Goal: Transaction & Acquisition: Purchase product/service

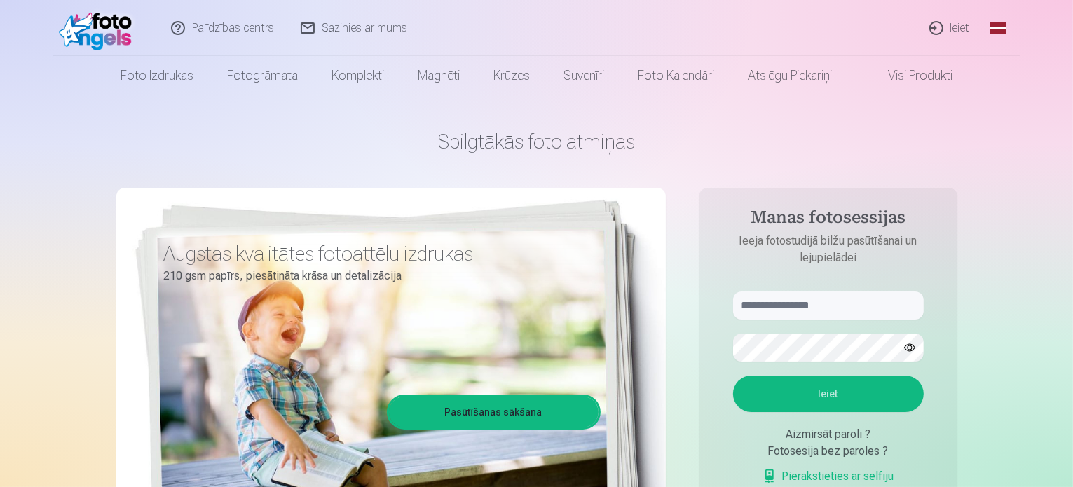
click at [957, 28] on link "Ieiet" at bounding box center [950, 28] width 67 height 56
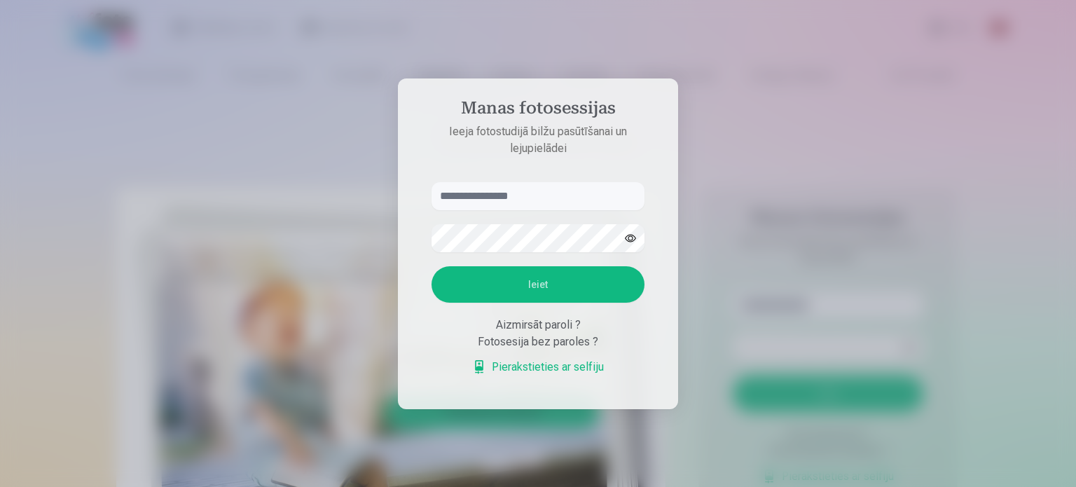
click at [512, 193] on input "text" at bounding box center [538, 196] width 213 height 28
type input "**********"
click at [542, 275] on button "Ieiet" at bounding box center [538, 284] width 213 height 36
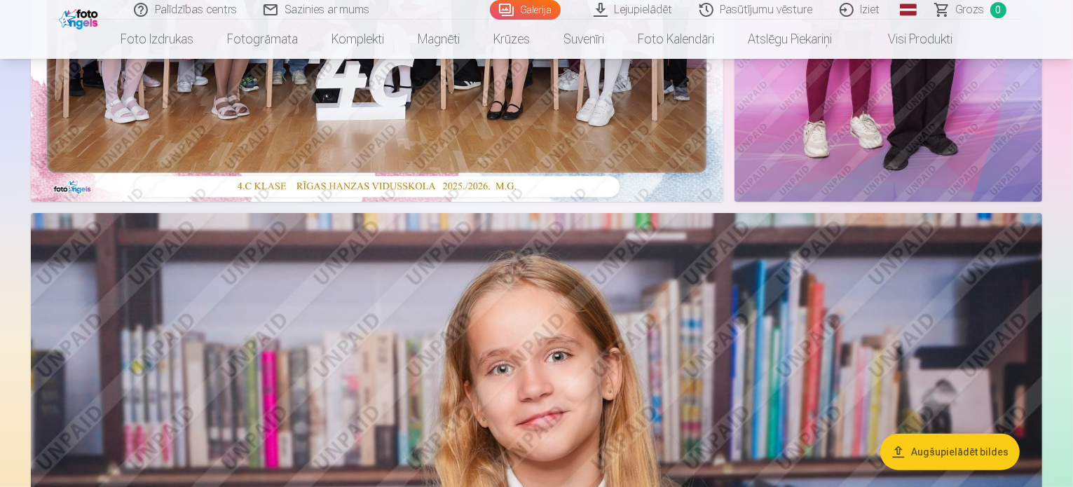
scroll to position [491, 0]
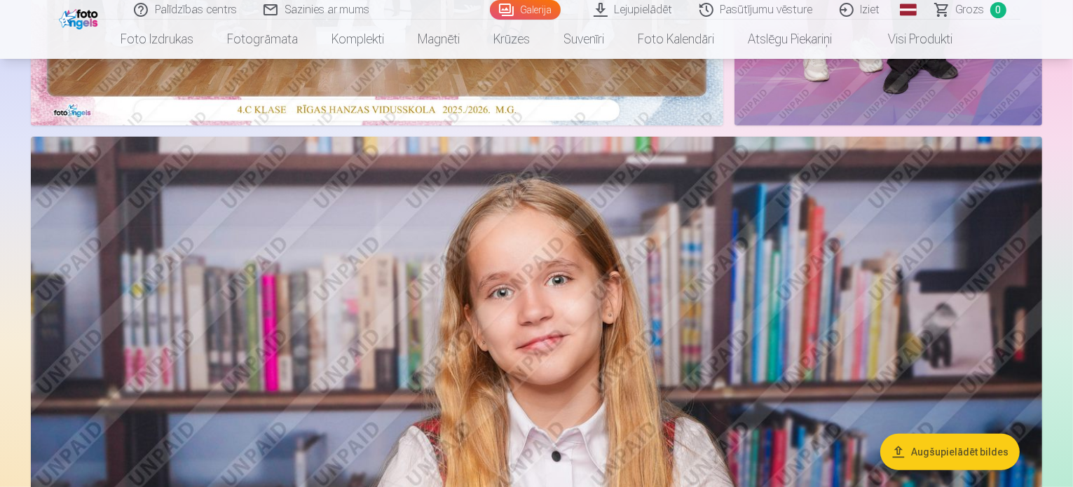
click at [947, 449] on button "Augšupielādēt bildes" at bounding box center [949, 452] width 139 height 36
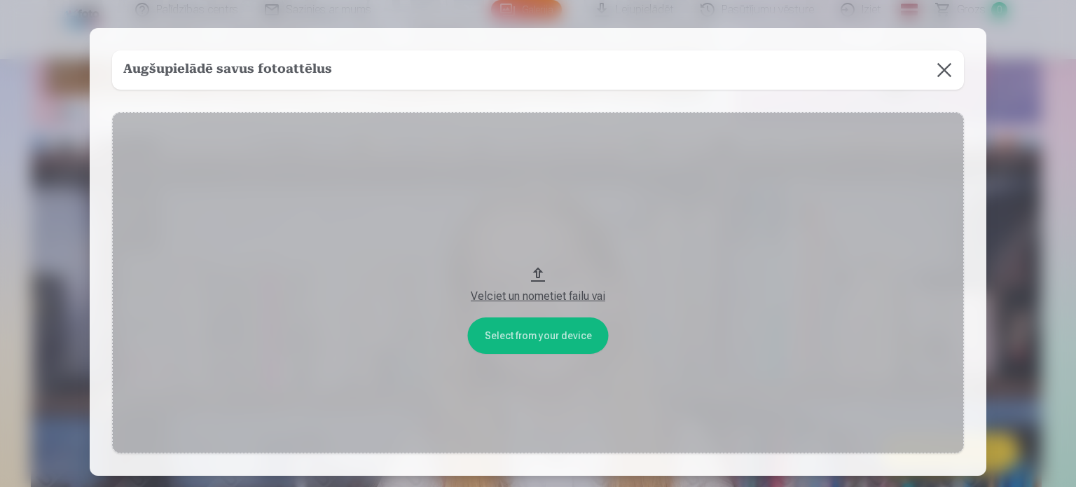
click at [939, 67] on button at bounding box center [944, 69] width 39 height 39
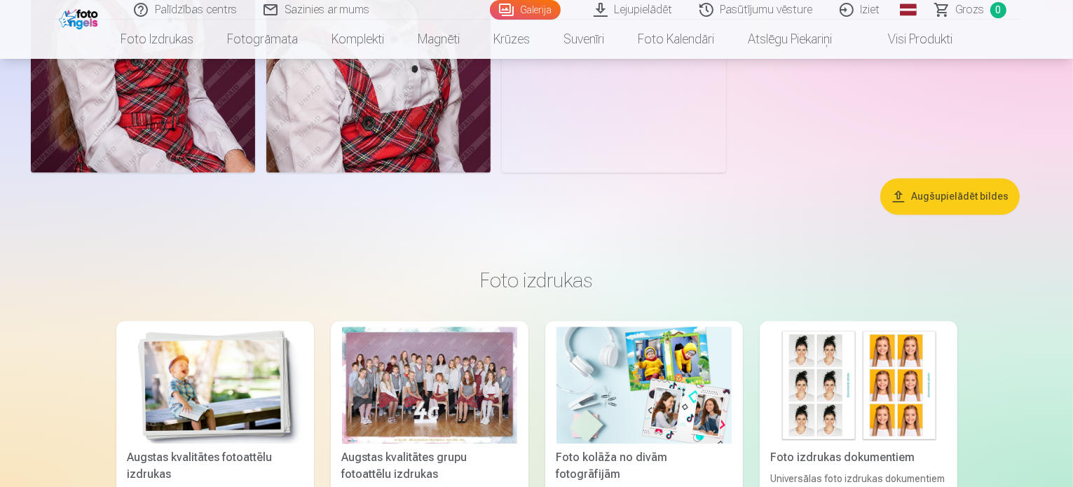
scroll to position [8340, 0]
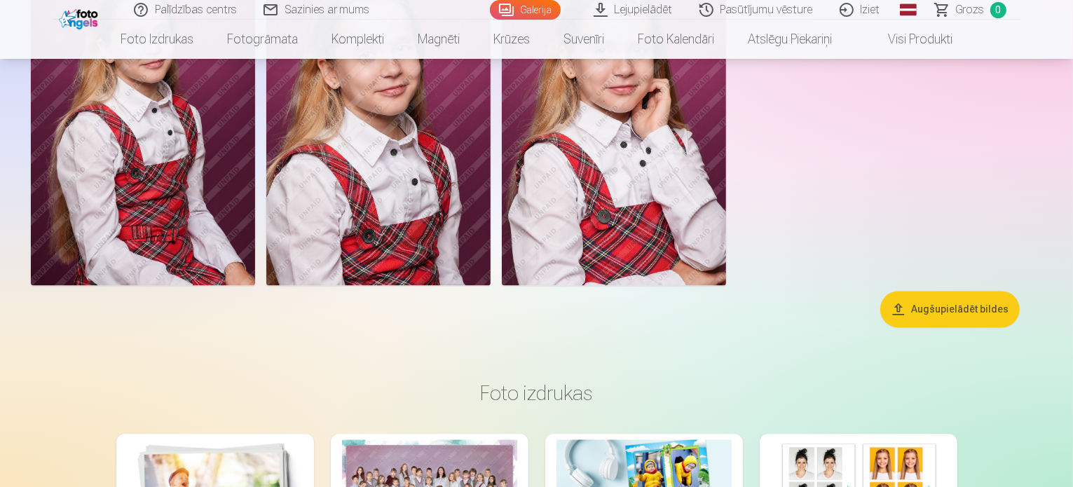
click at [314, 6] on link "Sazinies ar mums" at bounding box center [317, 10] width 133 height 20
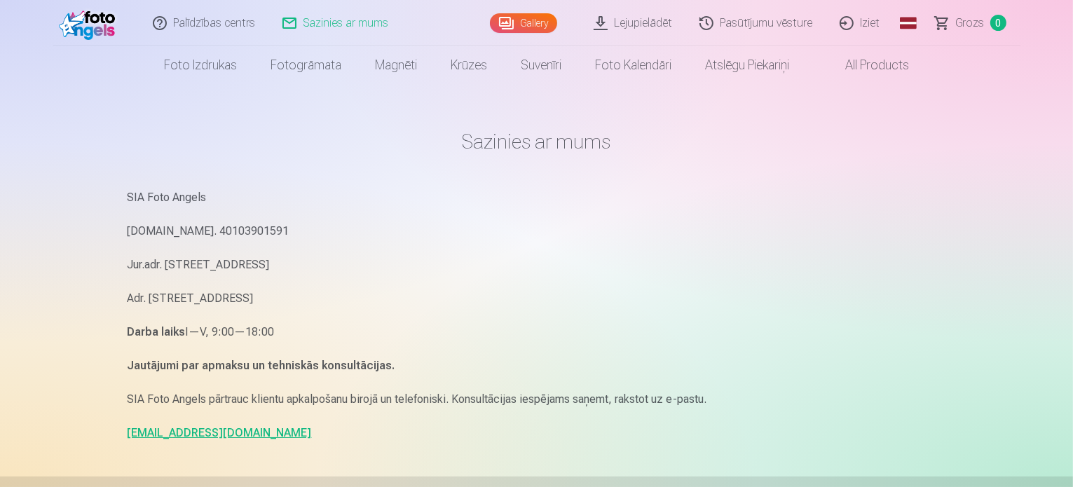
scroll to position [210, 0]
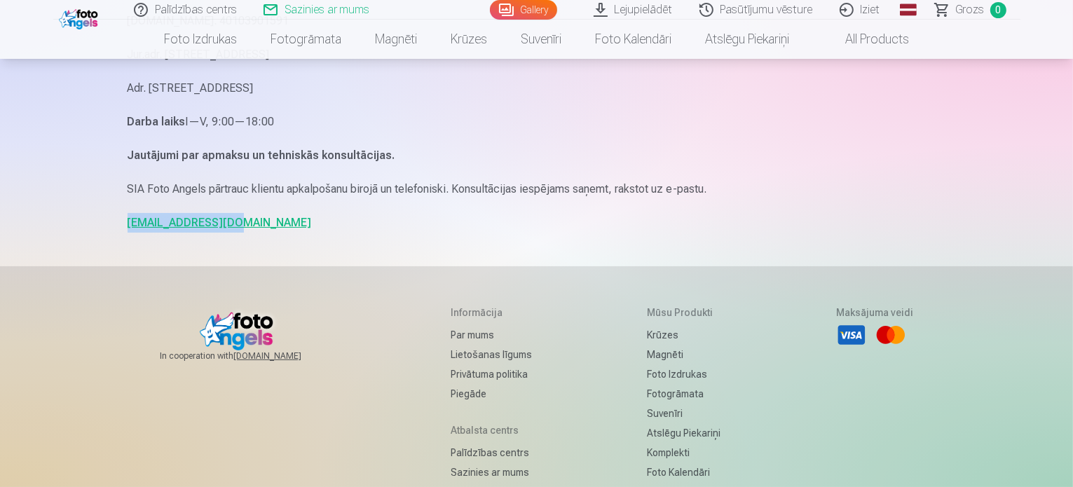
drag, startPoint x: 228, startPoint y: 221, endPoint x: 135, endPoint y: 215, distance: 93.4
click at [126, 214] on div "Sazinies ar mums SIA Foto Angels [DOMAIN_NAME]. 40103901591 Jur.adr. [STREET_AD…" at bounding box center [536, 221] width 841 height 862
copy link "[EMAIL_ADDRESS][DOMAIN_NAME]"
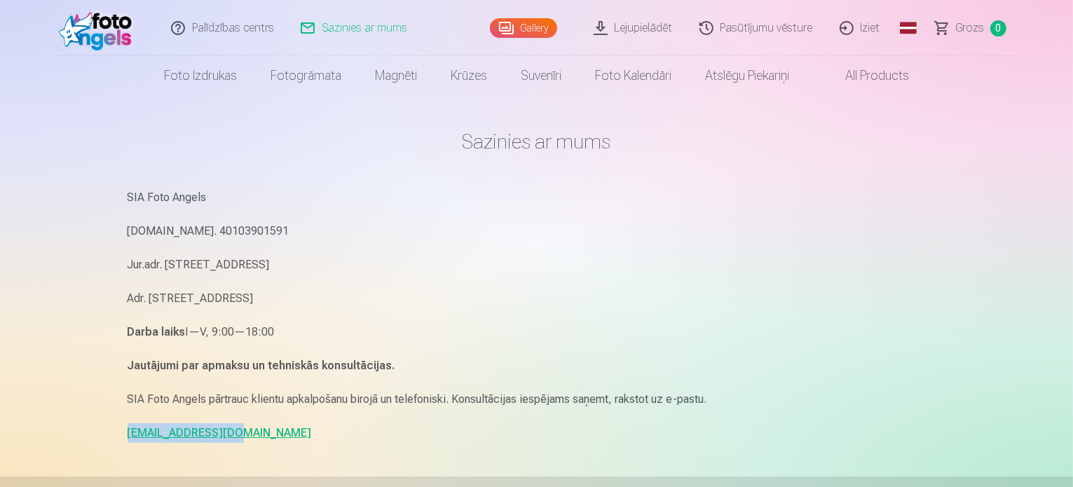
click at [645, 27] on link "Lejupielādēt" at bounding box center [634, 28] width 106 height 56
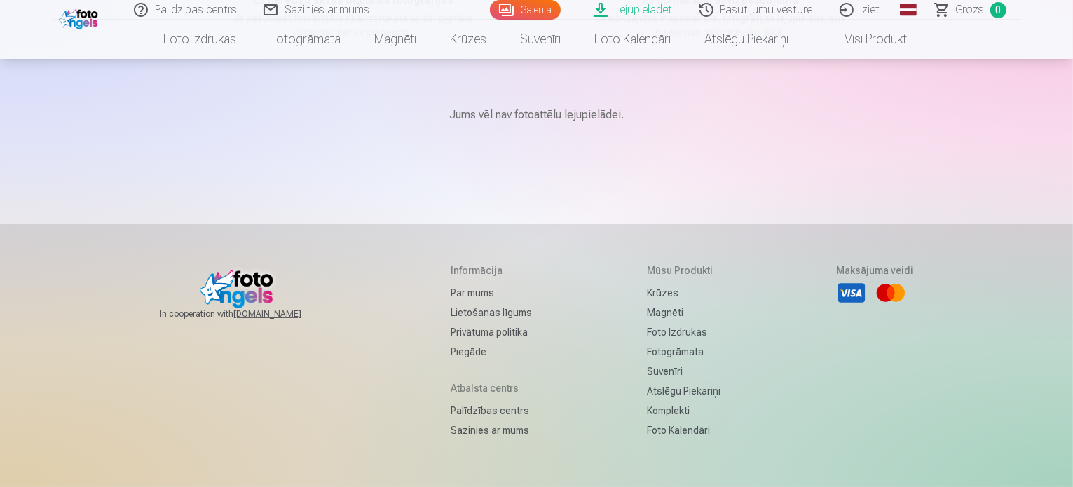
click at [870, 39] on link "Visi produkti" at bounding box center [866, 39] width 121 height 39
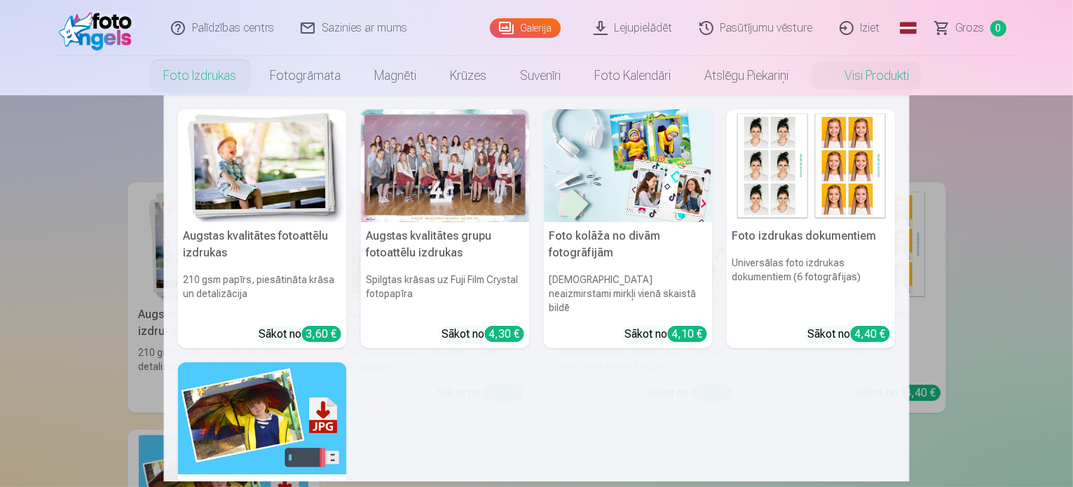
click at [196, 76] on link "Foto izdrukas" at bounding box center [200, 75] width 107 height 39
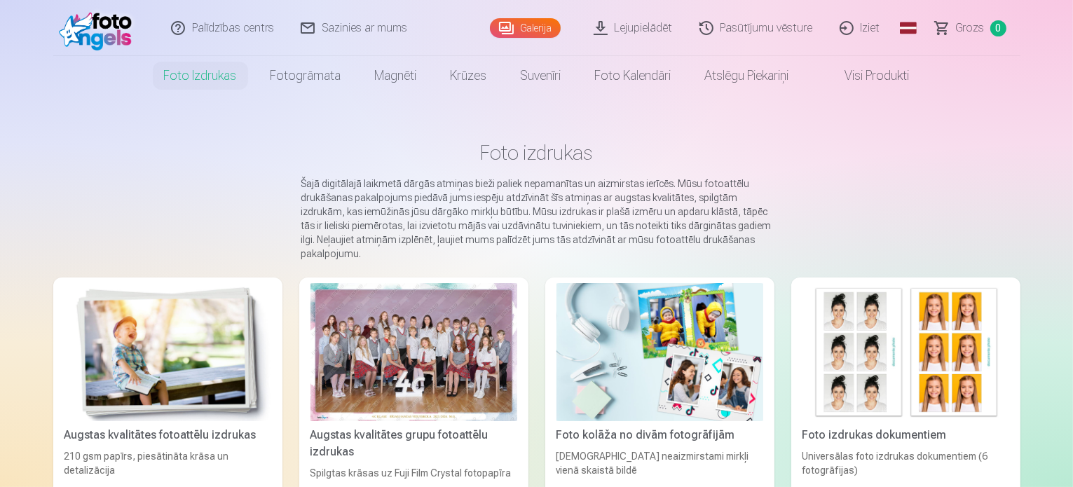
click at [748, 26] on link "Pasūtījumu vēsture" at bounding box center [757, 28] width 140 height 56
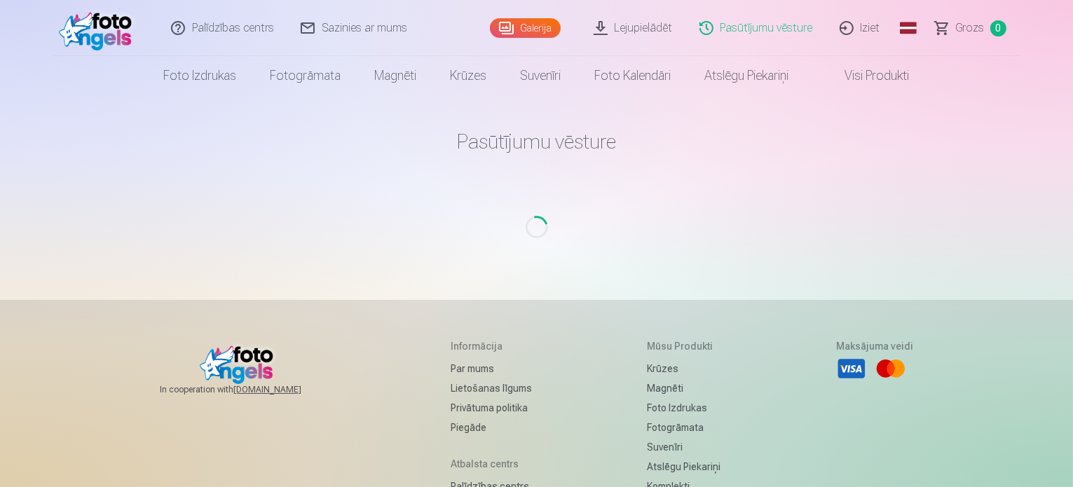
click at [517, 27] on link "Galerija" at bounding box center [525, 28] width 71 height 20
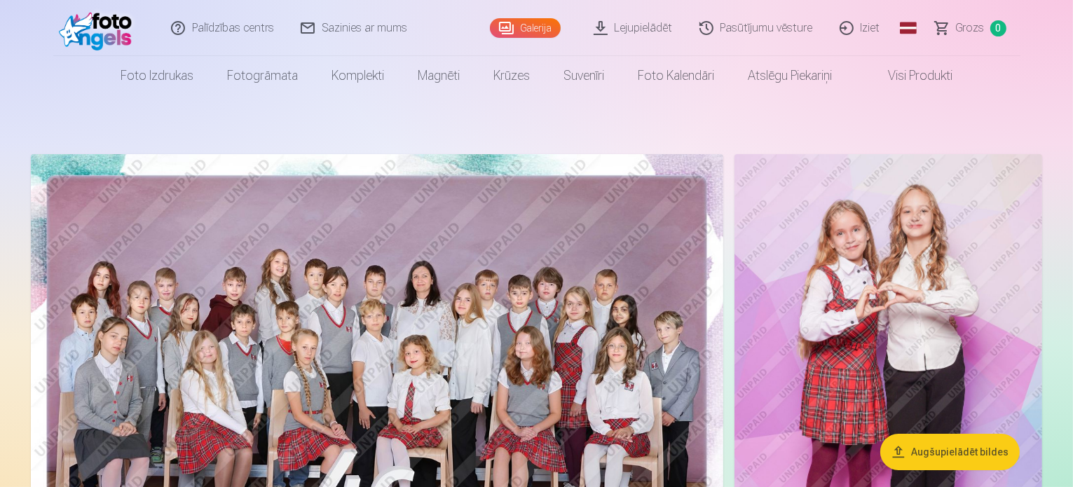
click at [448, 343] on img at bounding box center [377, 385] width 692 height 462
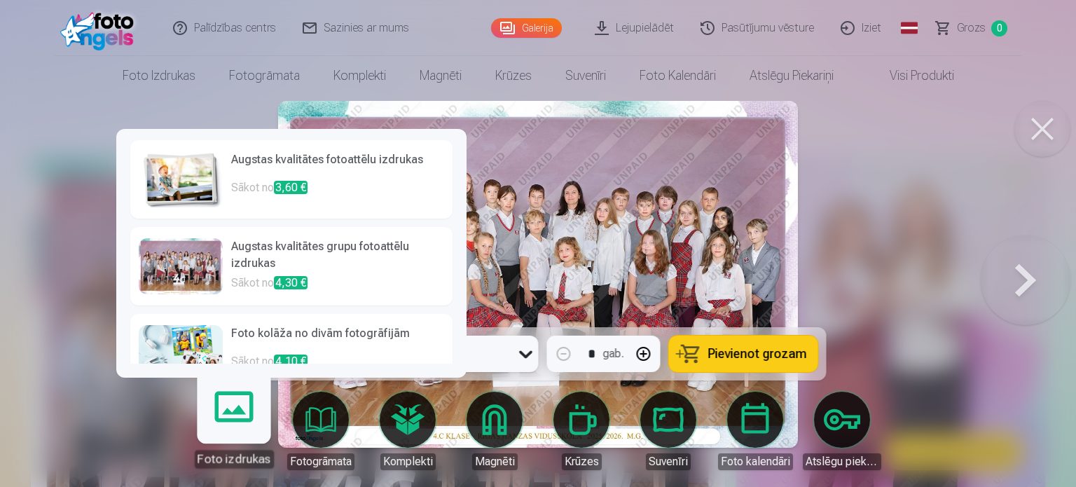
click at [261, 248] on h6 "Augstas kvalitātes grupu fotoattēlu izdrukas" at bounding box center [337, 256] width 213 height 36
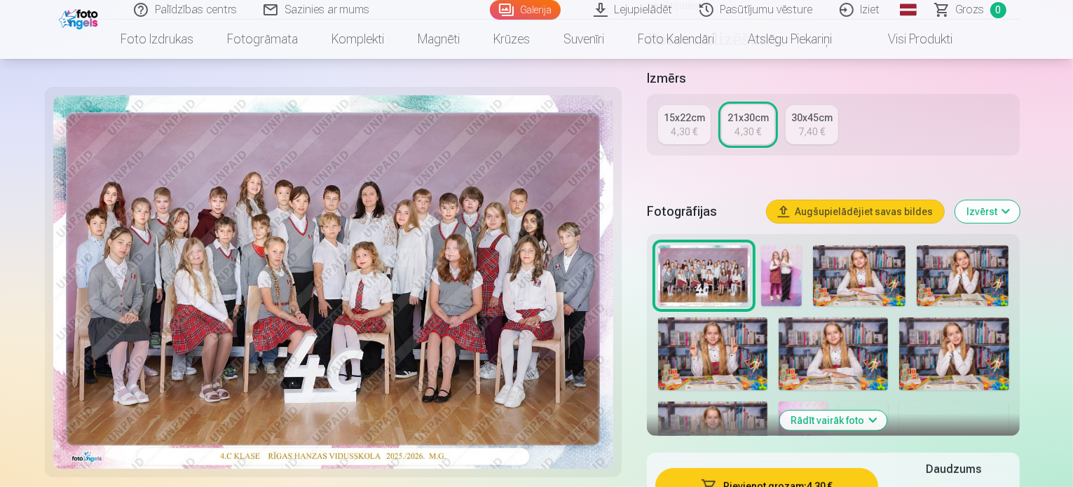
scroll to position [350, 0]
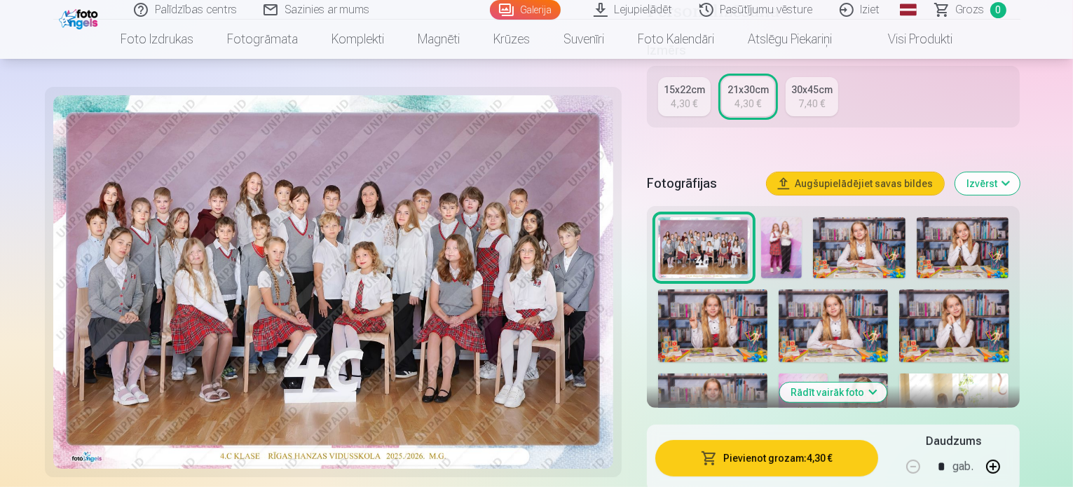
click at [781, 440] on button "Pievienot grozam : 4,30 €" at bounding box center [767, 458] width 224 height 36
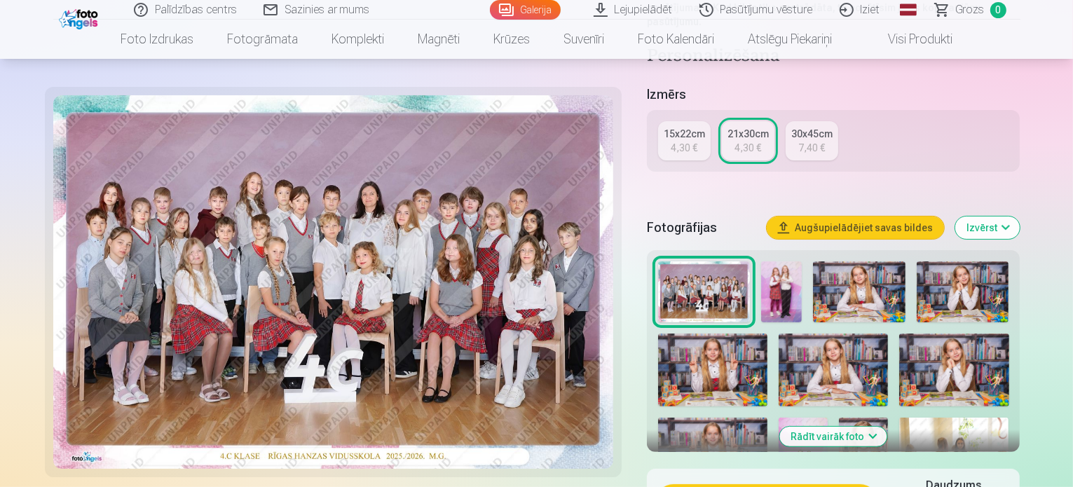
scroll to position [420, 0]
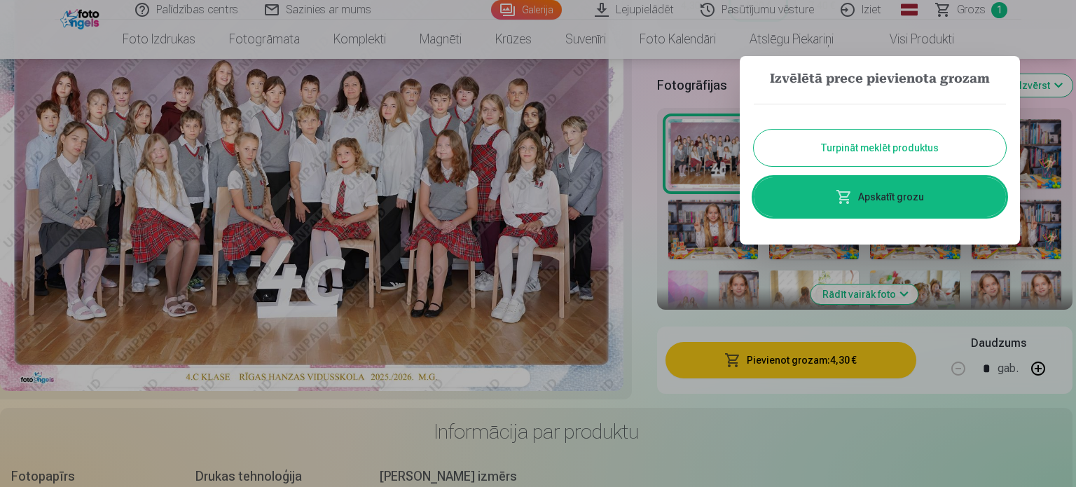
click at [853, 149] on button "Turpināt meklēt produktus" at bounding box center [880, 148] width 252 height 36
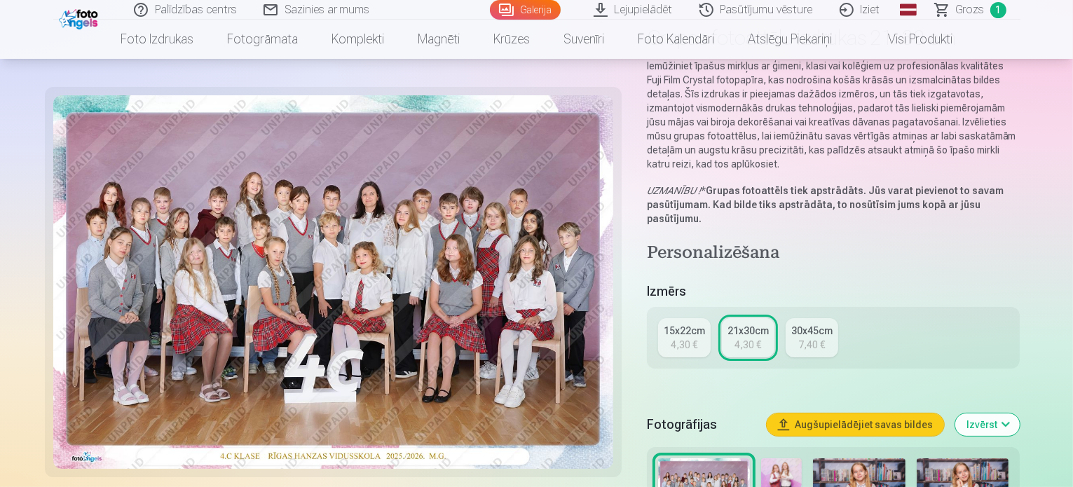
scroll to position [0, 0]
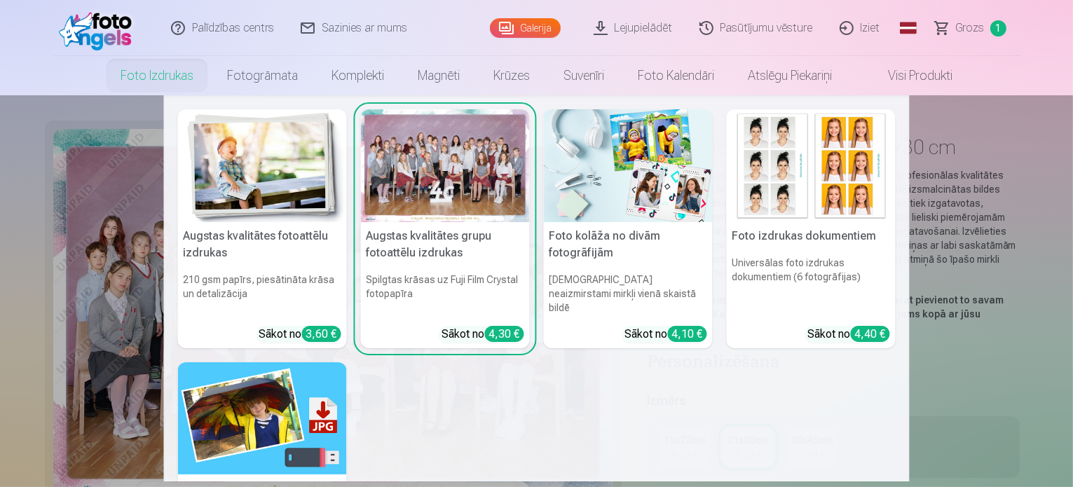
click at [143, 71] on link "Foto izdrukas" at bounding box center [157, 75] width 107 height 39
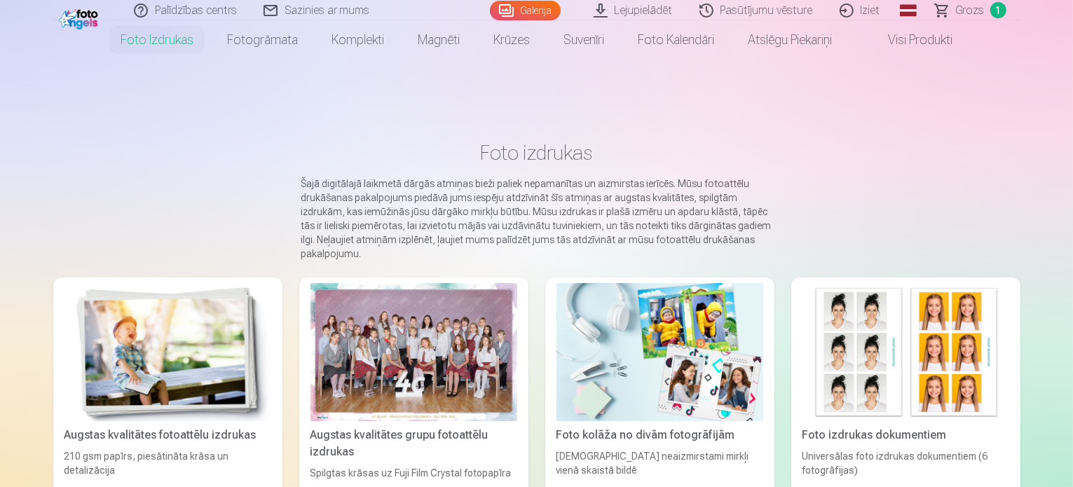
scroll to position [70, 0]
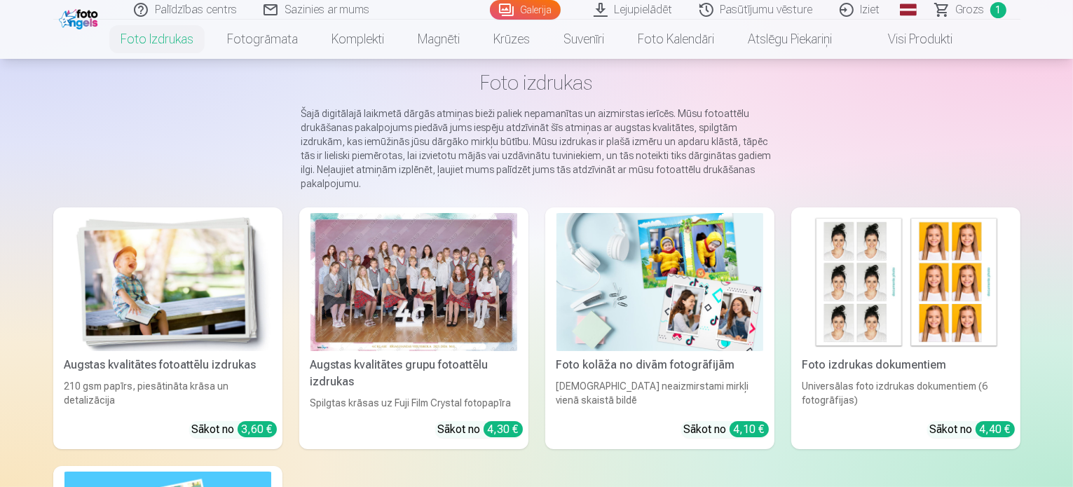
click at [662, 374] on div "Foto kolāža no divām fotogrāfijām" at bounding box center [660, 365] width 218 height 17
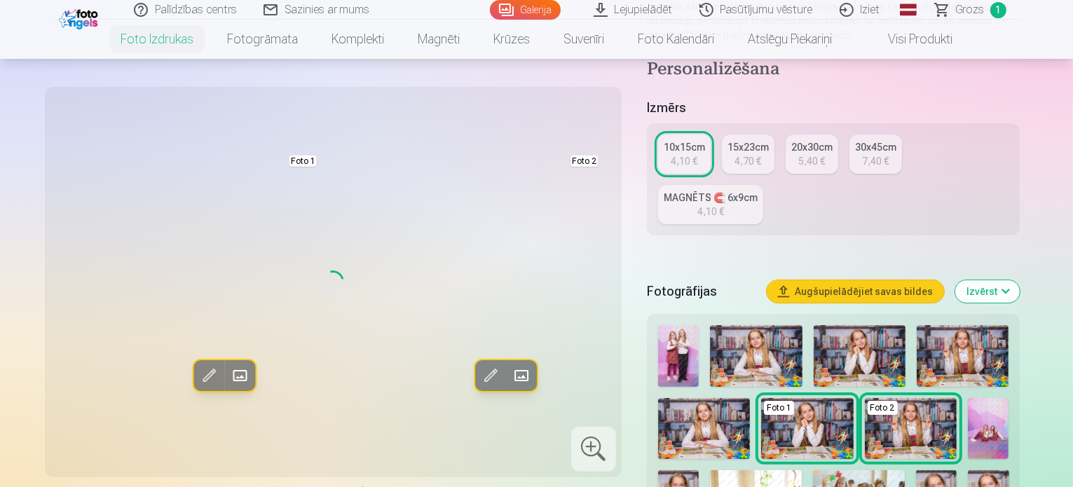
scroll to position [280, 0]
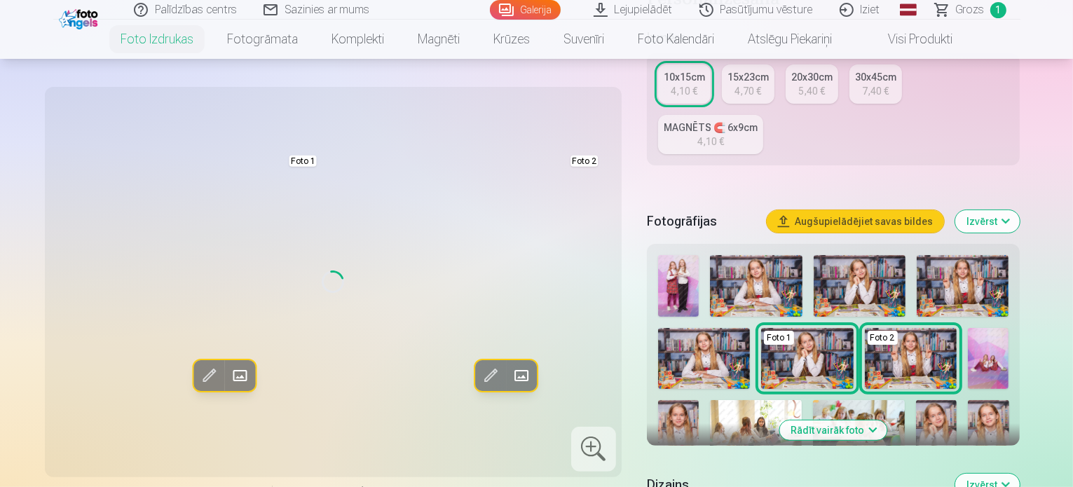
click at [687, 255] on img at bounding box center [678, 286] width 41 height 62
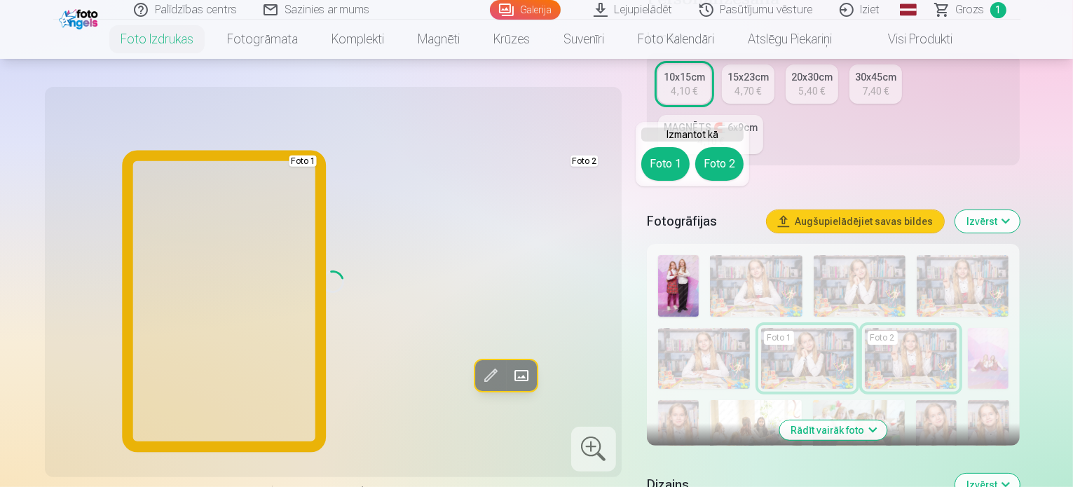
click at [662, 154] on button "Foto 1" at bounding box center [665, 164] width 48 height 34
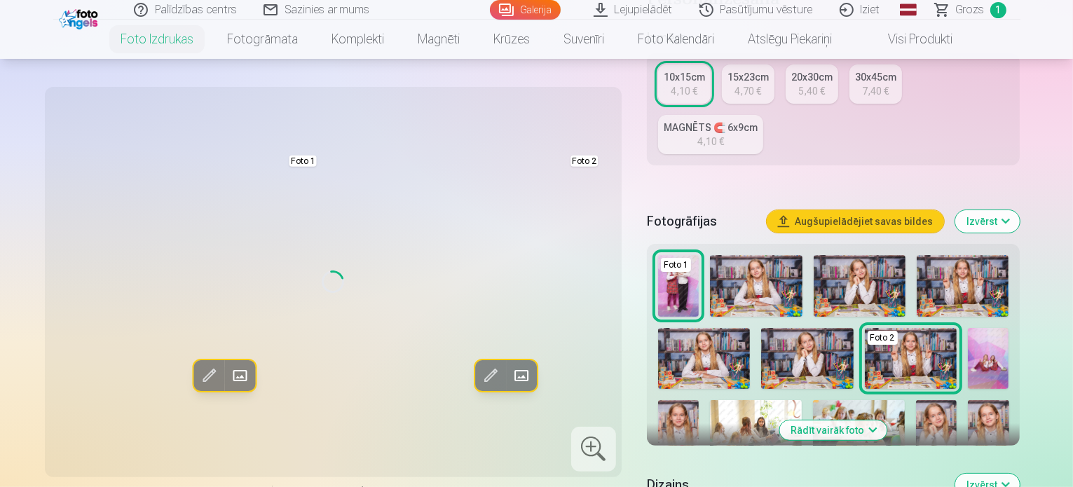
scroll to position [350, 0]
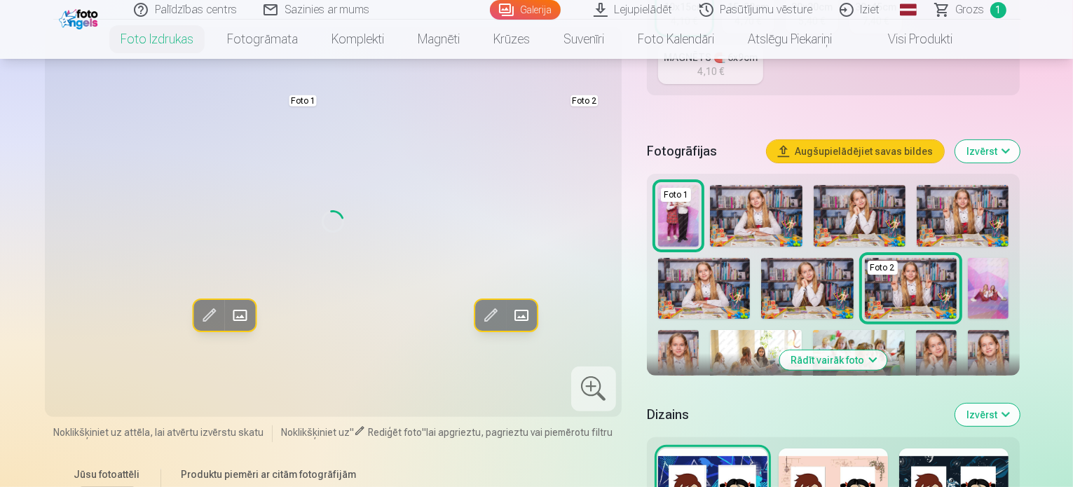
click at [866, 350] on button "Rādīt vairāk foto" at bounding box center [833, 360] width 107 height 20
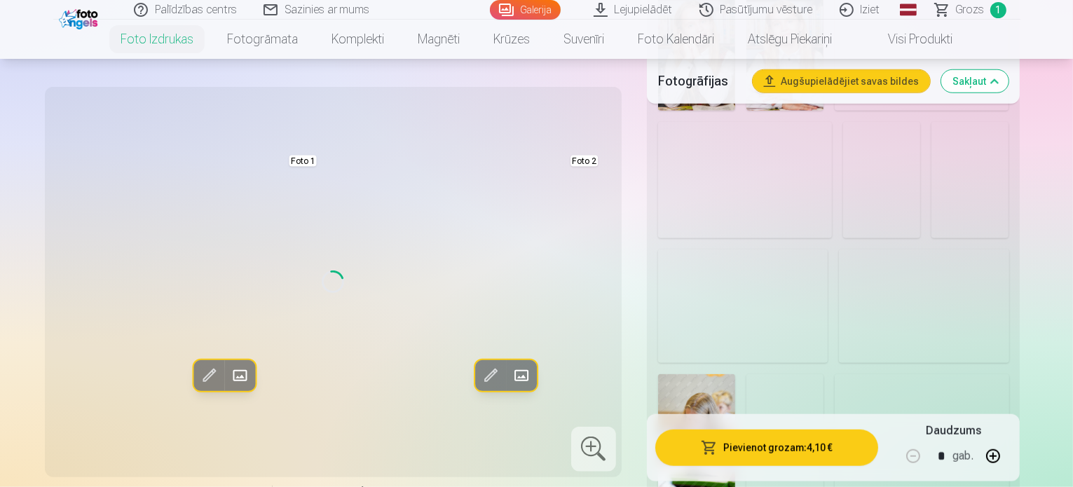
scroll to position [1200, 0]
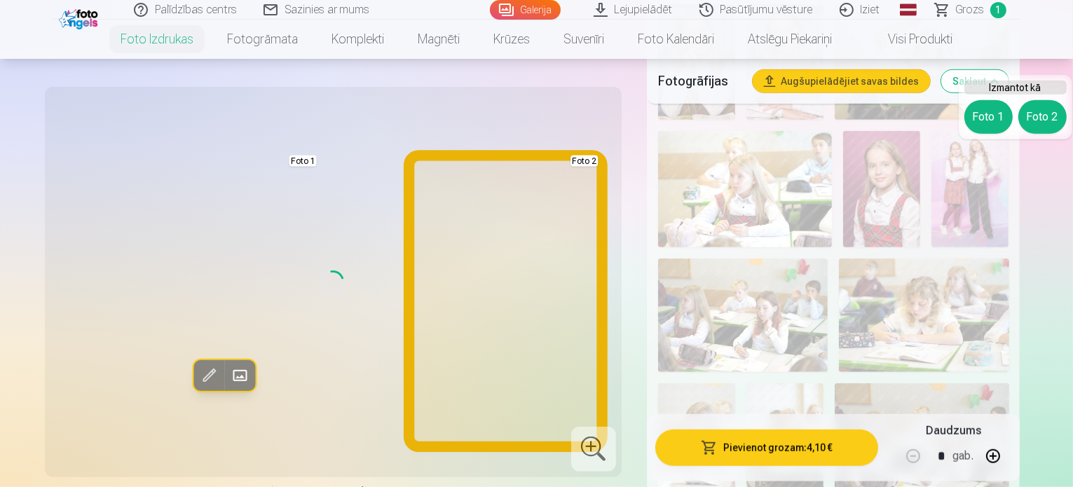
click at [1041, 111] on button "Foto 2" at bounding box center [1042, 117] width 48 height 34
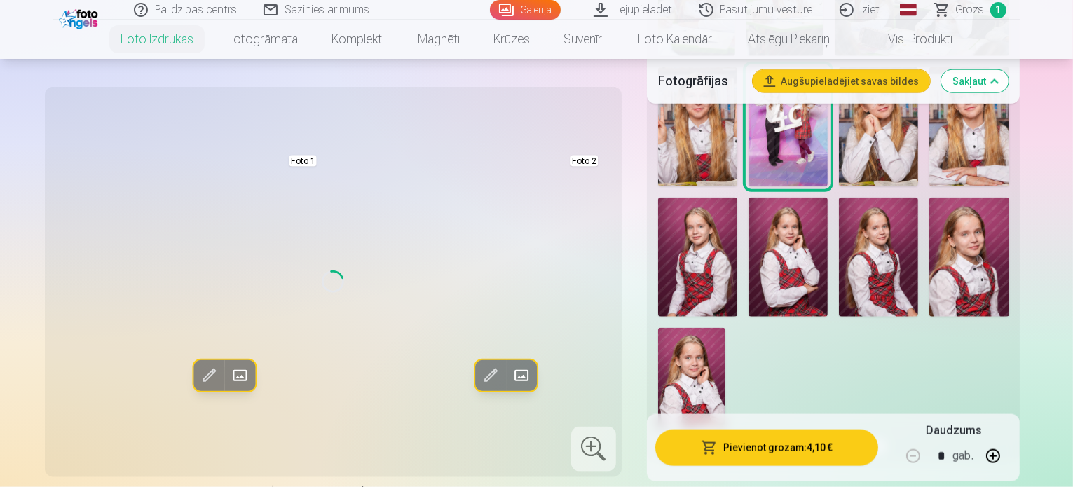
scroll to position [1690, 0]
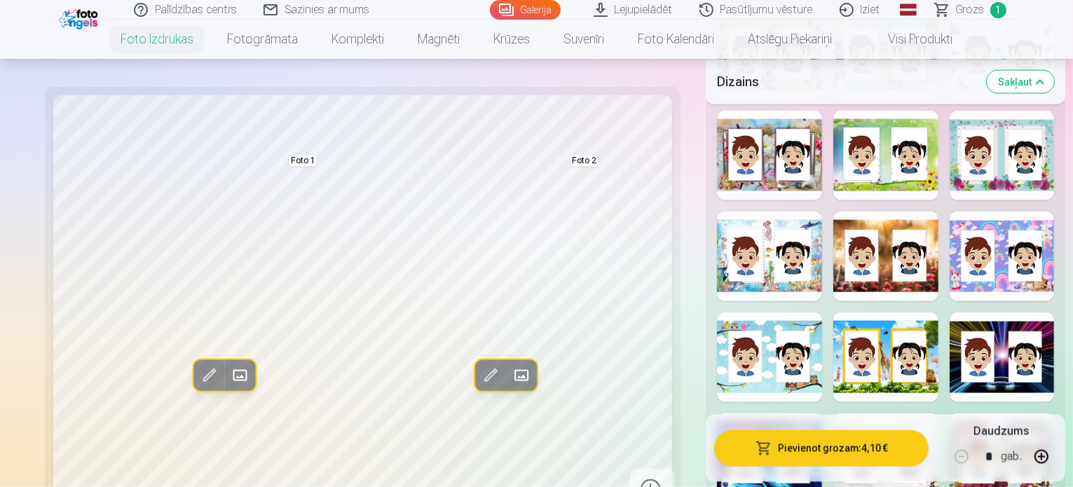
scroll to position [2391, 0]
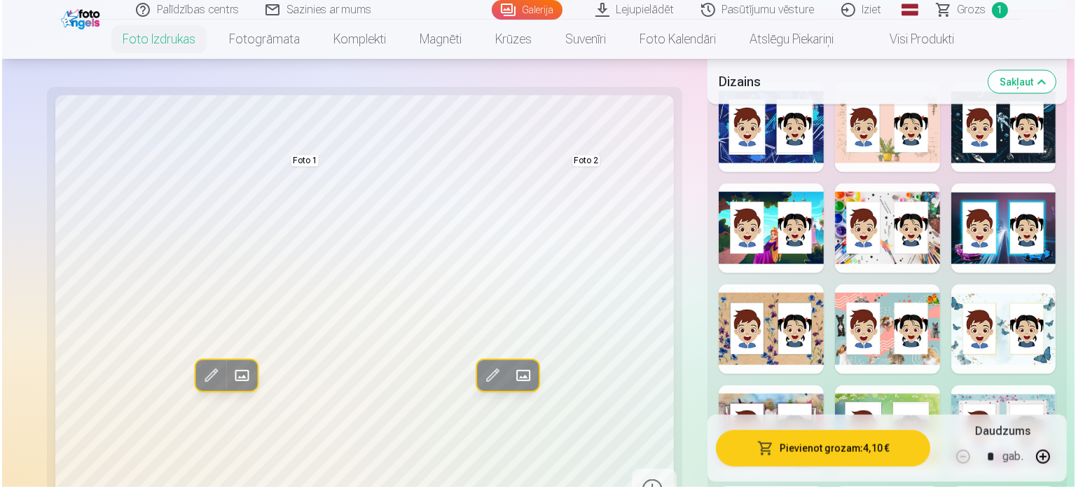
scroll to position [2181, 0]
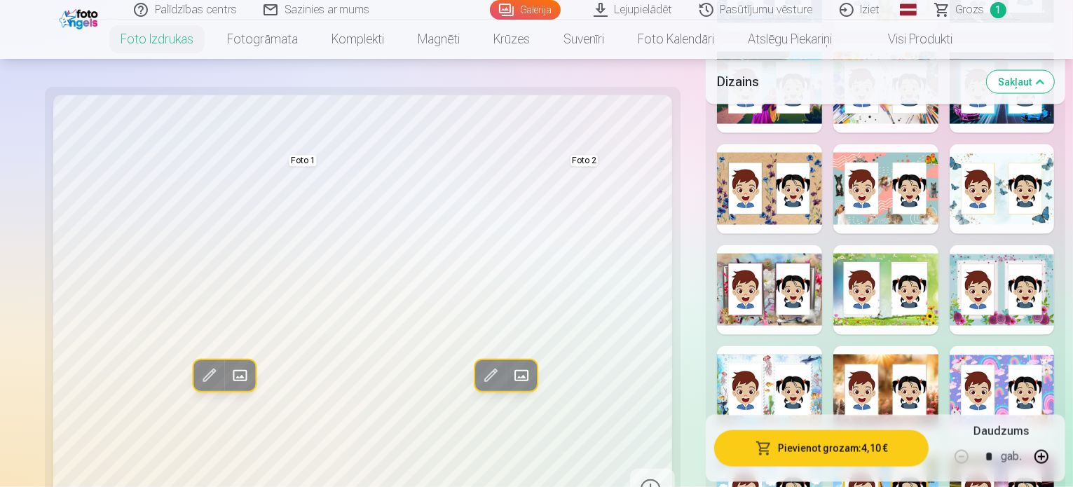
click at [784, 442] on button "Pievienot grozam : 4,10 €" at bounding box center [821, 448] width 214 height 36
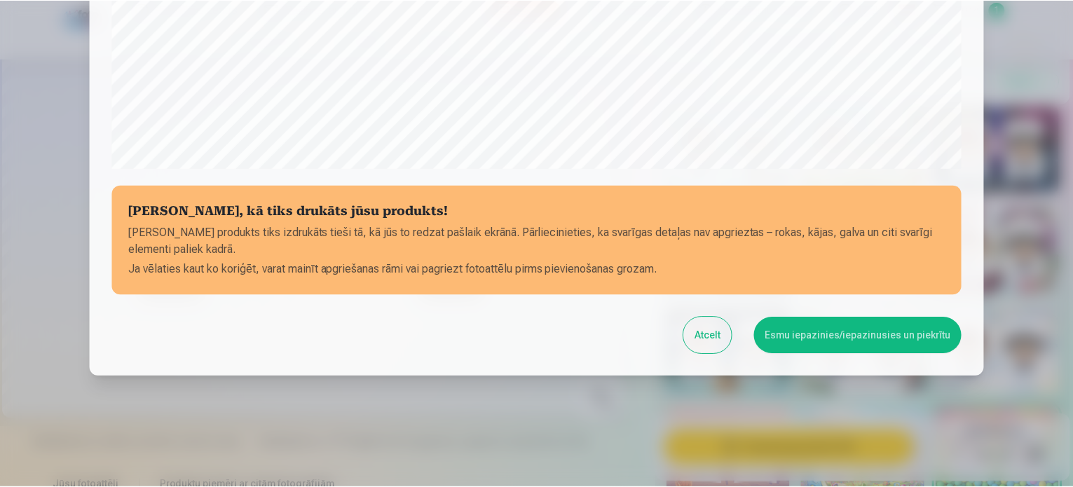
scroll to position [521, 0]
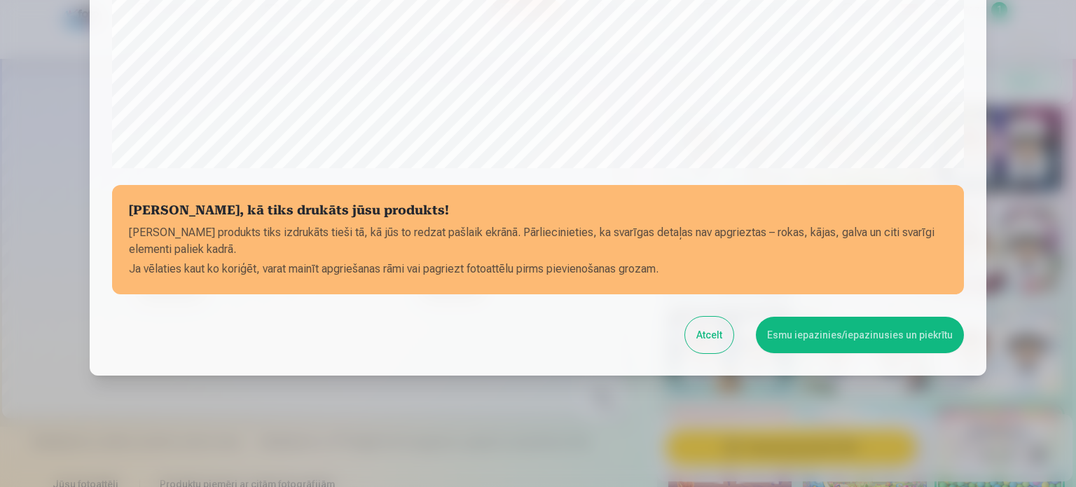
click at [809, 330] on button "Esmu iepazinies/iepazinusies un piekrītu" at bounding box center [860, 335] width 208 height 36
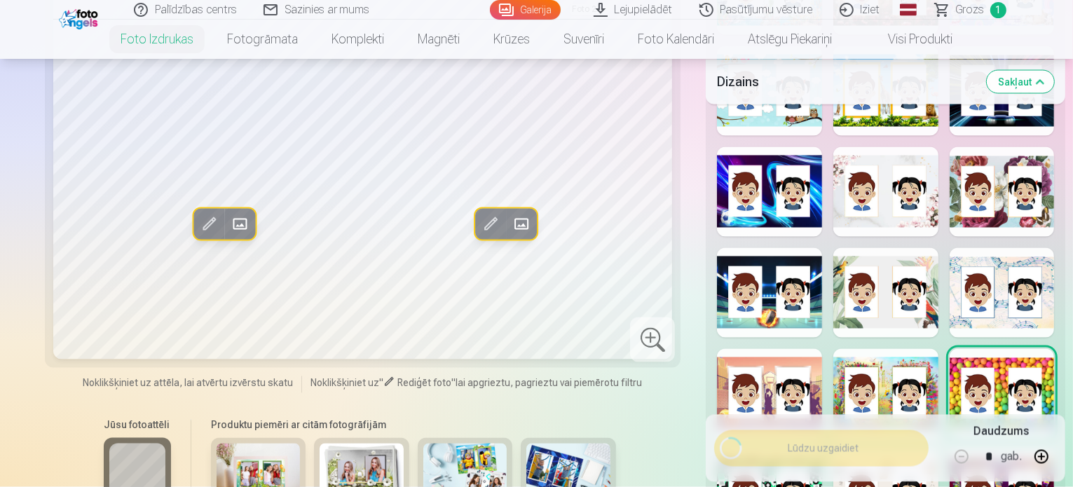
scroll to position [2391, 0]
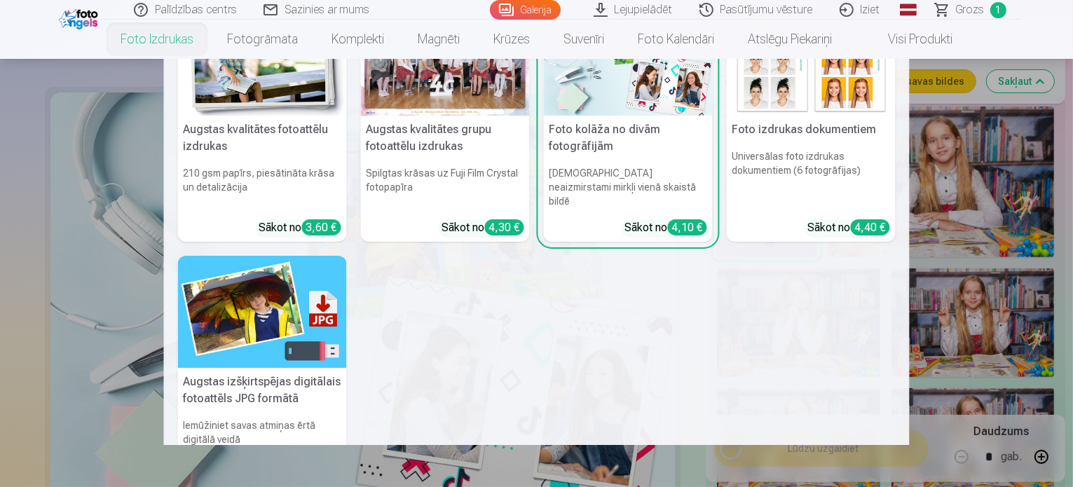
scroll to position [0, 0]
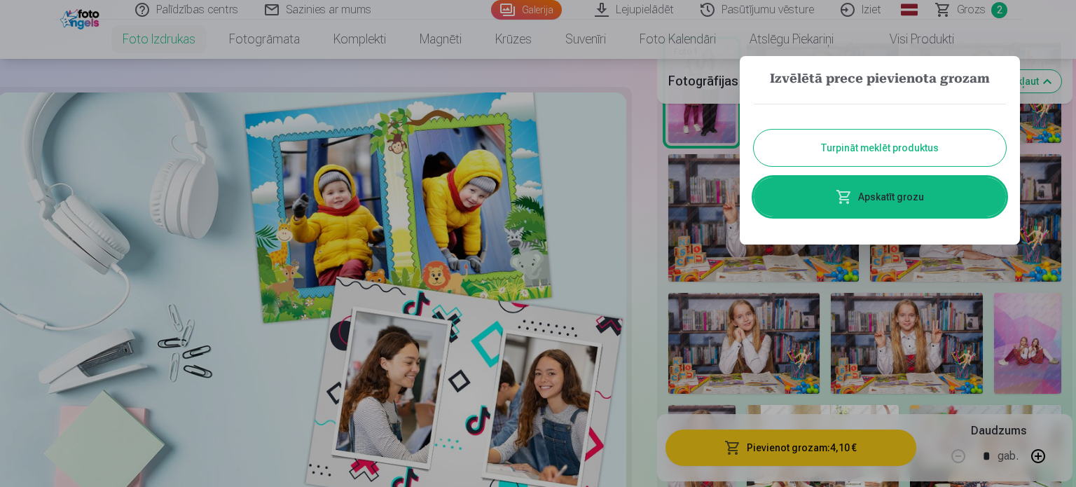
click at [879, 142] on button "Turpināt meklēt produktus" at bounding box center [880, 148] width 252 height 36
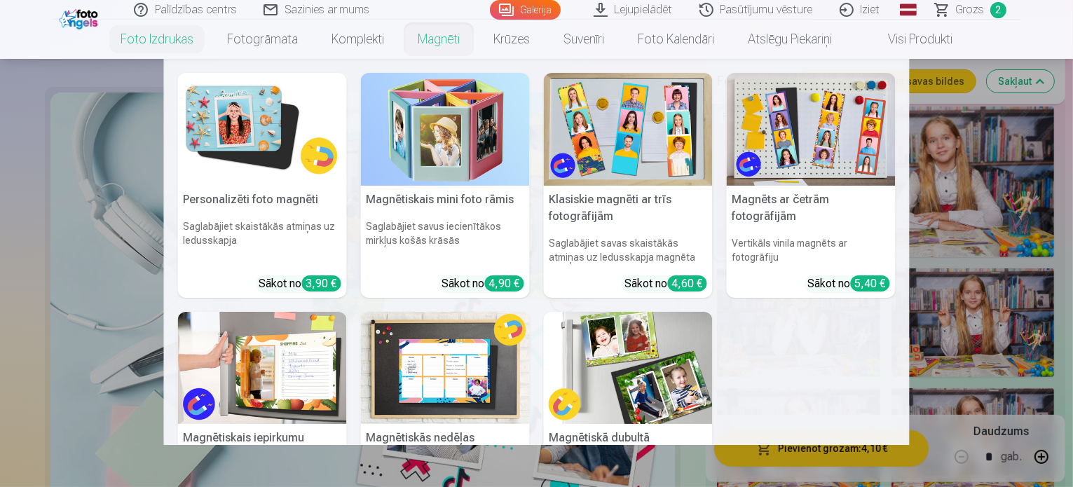
click at [238, 130] on img at bounding box center [262, 129] width 169 height 113
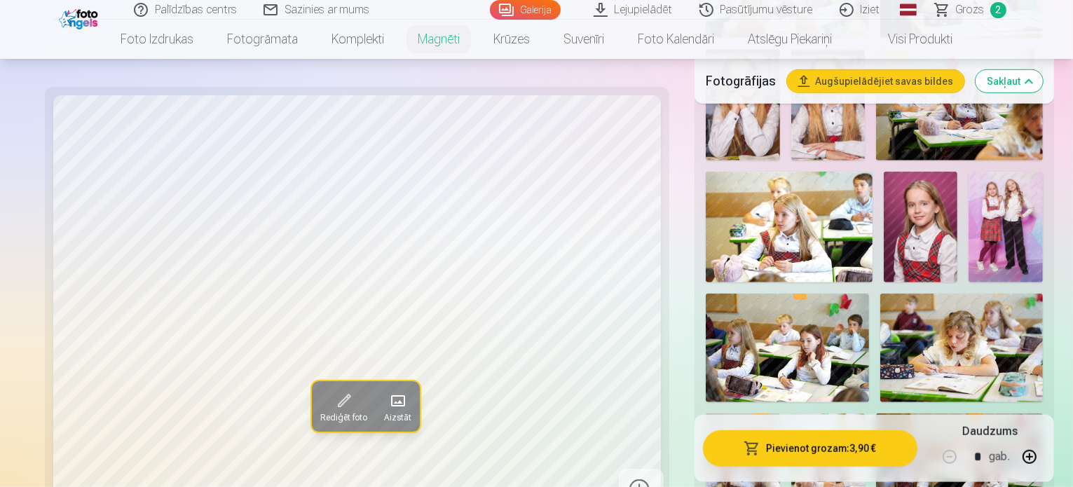
scroll to position [1332, 0]
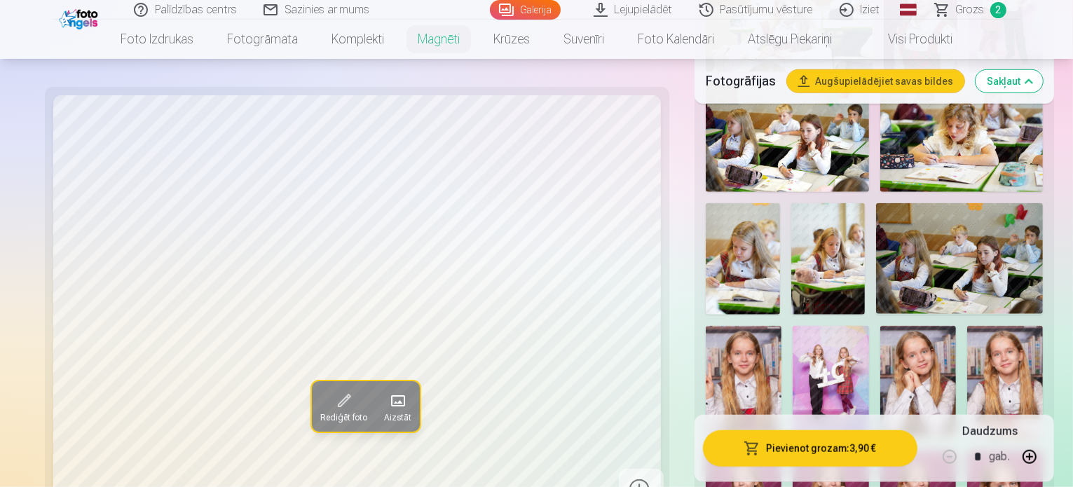
click at [967, 326] on img at bounding box center [1005, 383] width 76 height 114
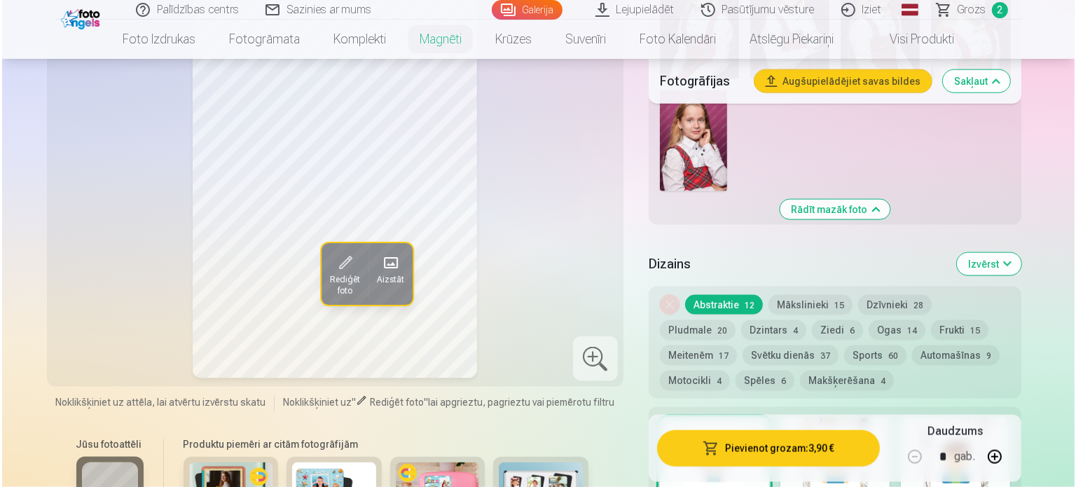
scroll to position [1892, 0]
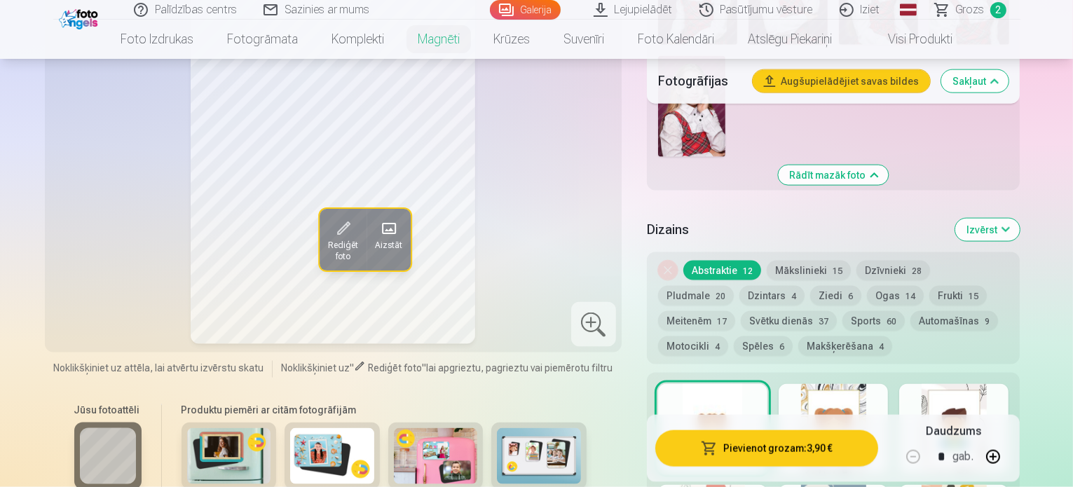
click at [799, 430] on button "Pievienot grozam : 3,90 €" at bounding box center [767, 448] width 224 height 36
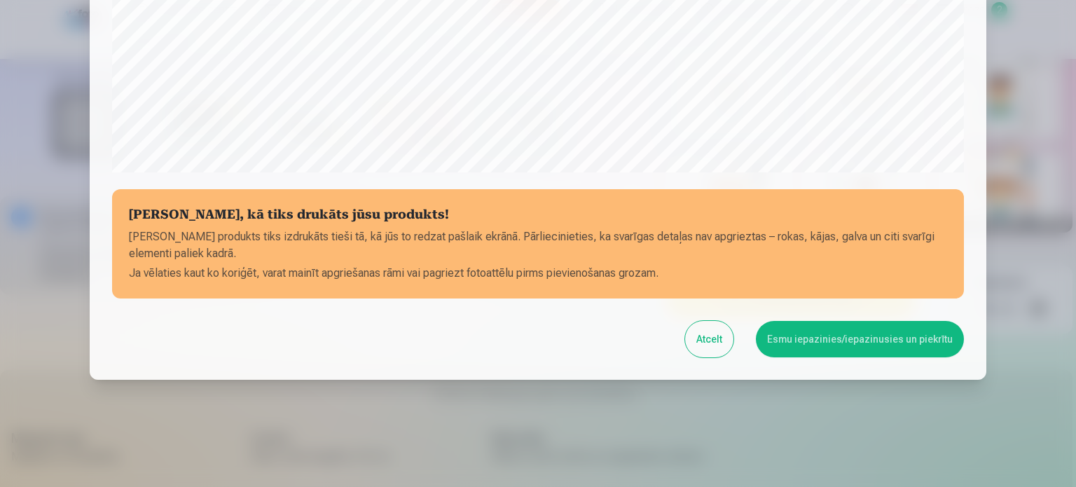
scroll to position [521, 0]
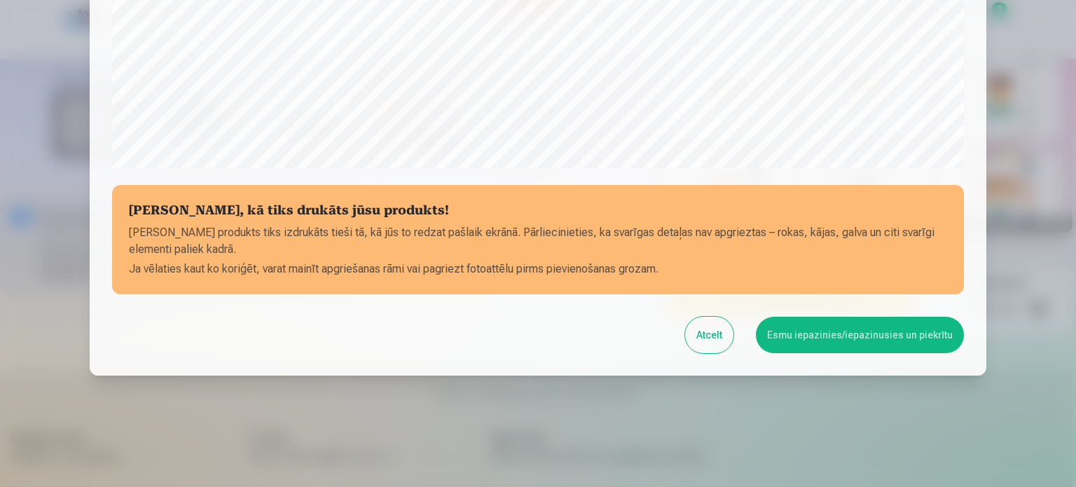
click at [862, 325] on button "Esmu iepazinies/iepazinusies un piekrītu" at bounding box center [860, 335] width 208 height 36
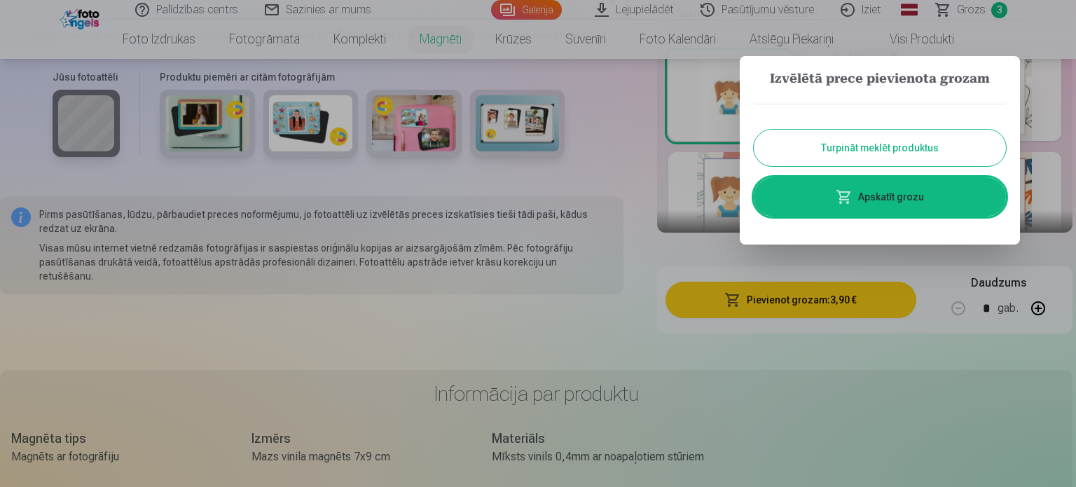
click at [884, 190] on link "Apskatīt grozu" at bounding box center [880, 196] width 252 height 39
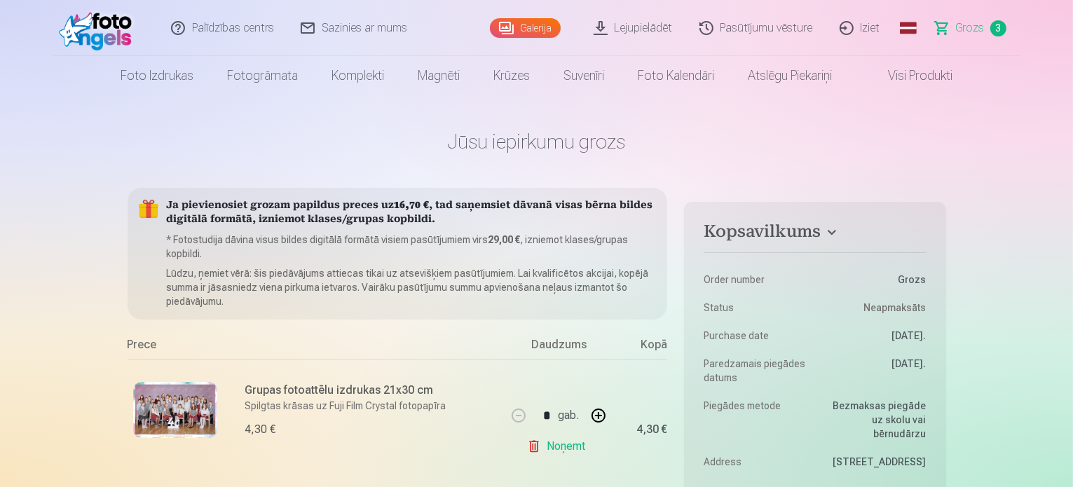
click at [971, 24] on span "Grozs" at bounding box center [970, 28] width 29 height 17
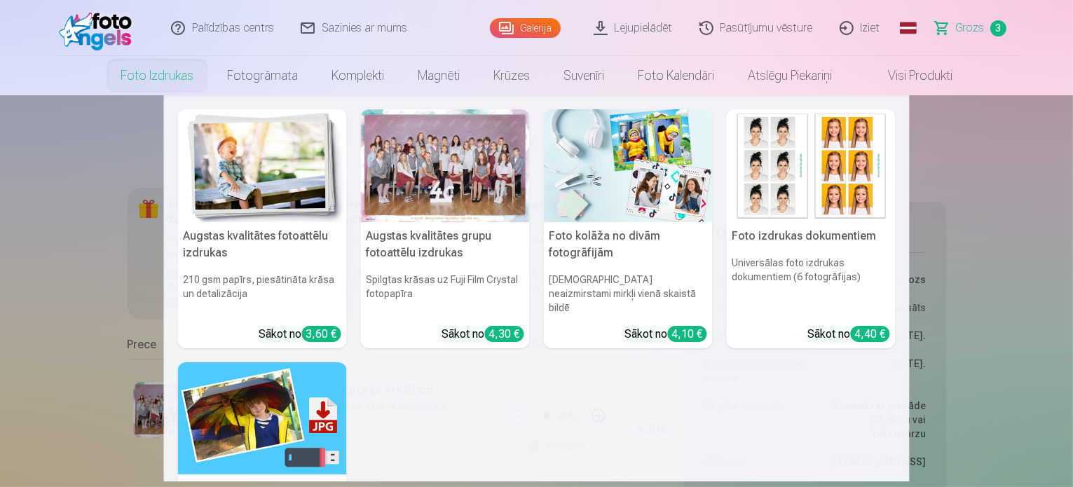
click at [136, 74] on link "Foto izdrukas" at bounding box center [157, 75] width 107 height 39
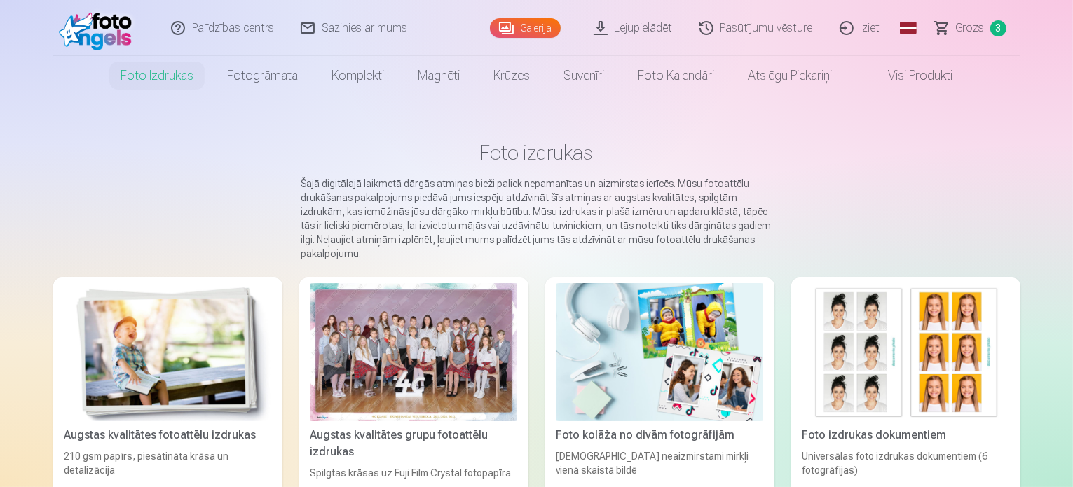
click at [137, 74] on link "Foto izdrukas" at bounding box center [157, 75] width 107 height 39
click at [645, 362] on img at bounding box center [659, 352] width 207 height 138
click at [867, 23] on link "Iziet" at bounding box center [860, 28] width 67 height 56
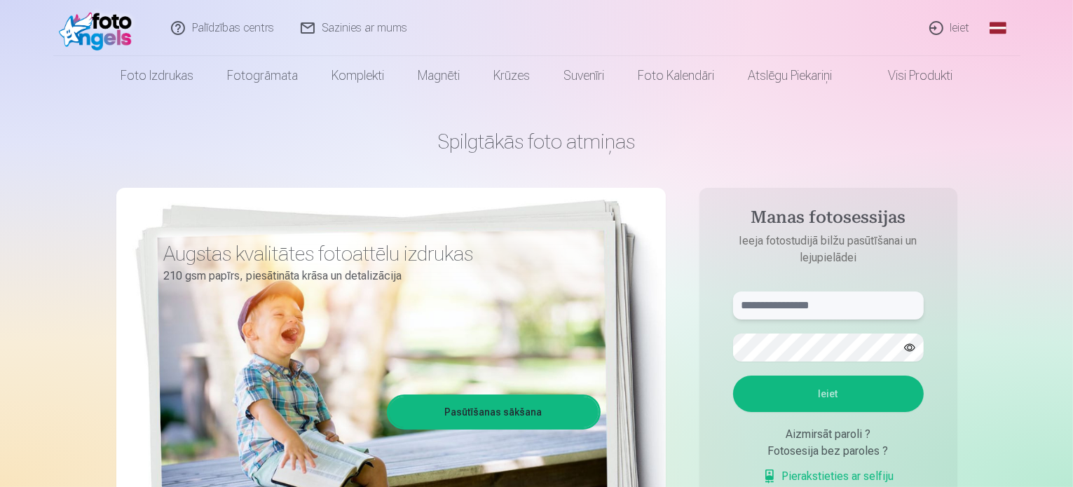
type input "**********"
click at [954, 22] on link "Ieiet" at bounding box center [950, 28] width 67 height 56
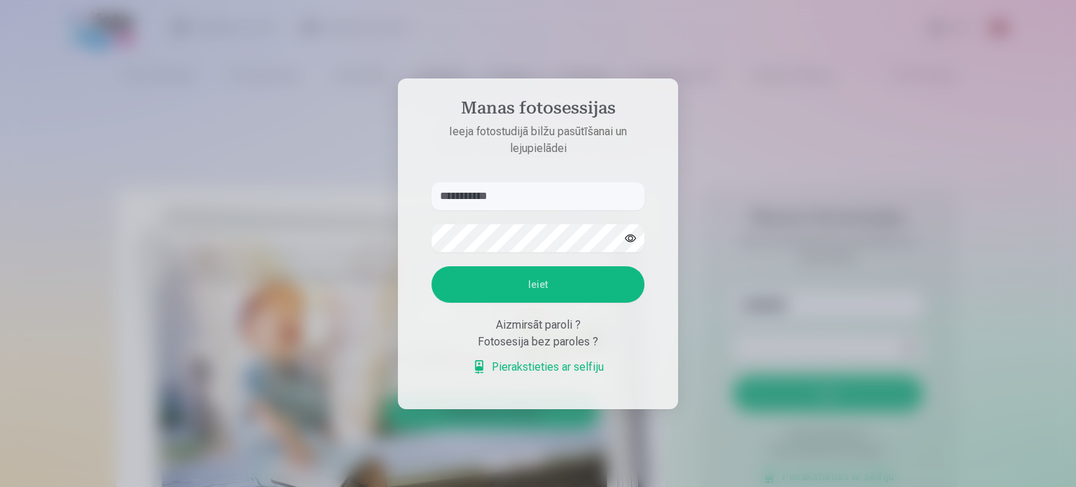
drag, startPoint x: 521, startPoint y: 195, endPoint x: 382, endPoint y: 187, distance: 139.7
click at [382, 486] on div "**********" at bounding box center [536, 487] width 1073 height 0
type input "*"
type input "**********"
click at [417, 233] on aside "**********" at bounding box center [538, 243] width 280 height 331
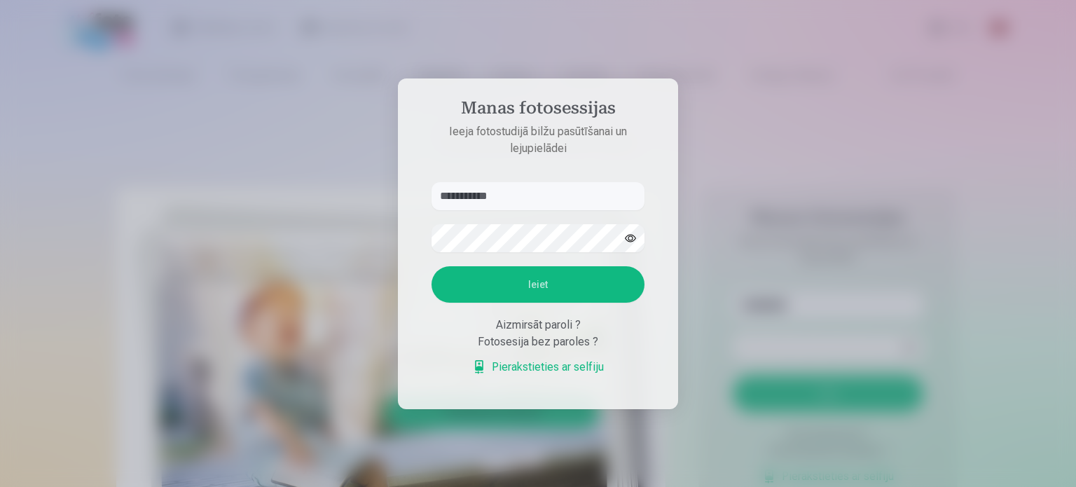
click at [477, 281] on button "Ieiet" at bounding box center [538, 284] width 213 height 36
